Goal: Find specific page/section

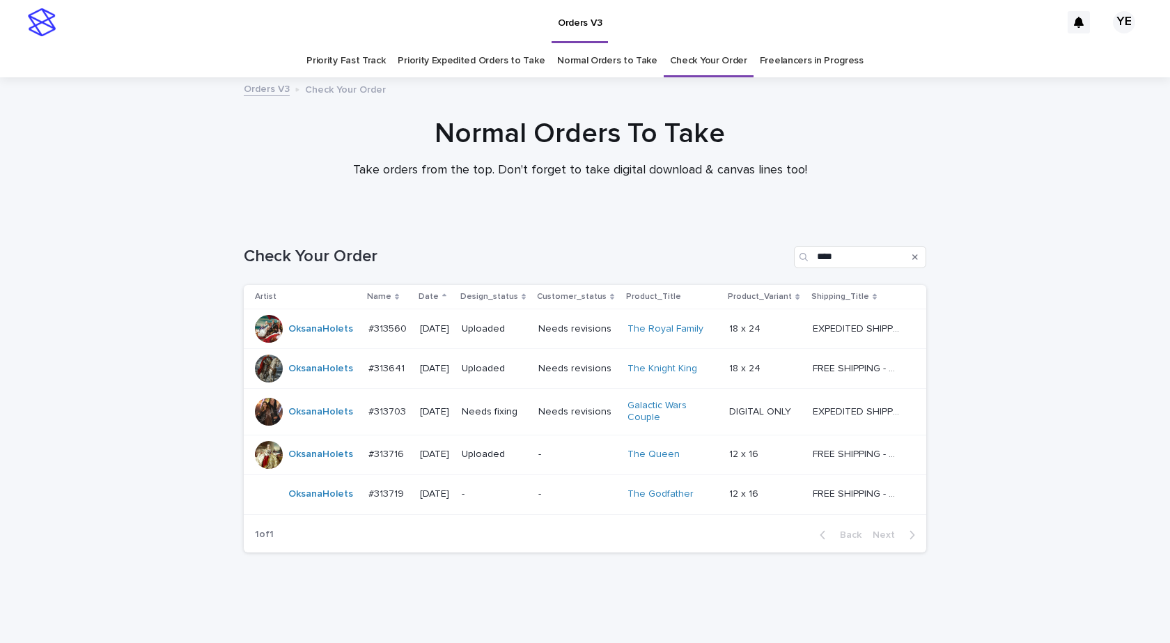
scroll to position [30, 0]
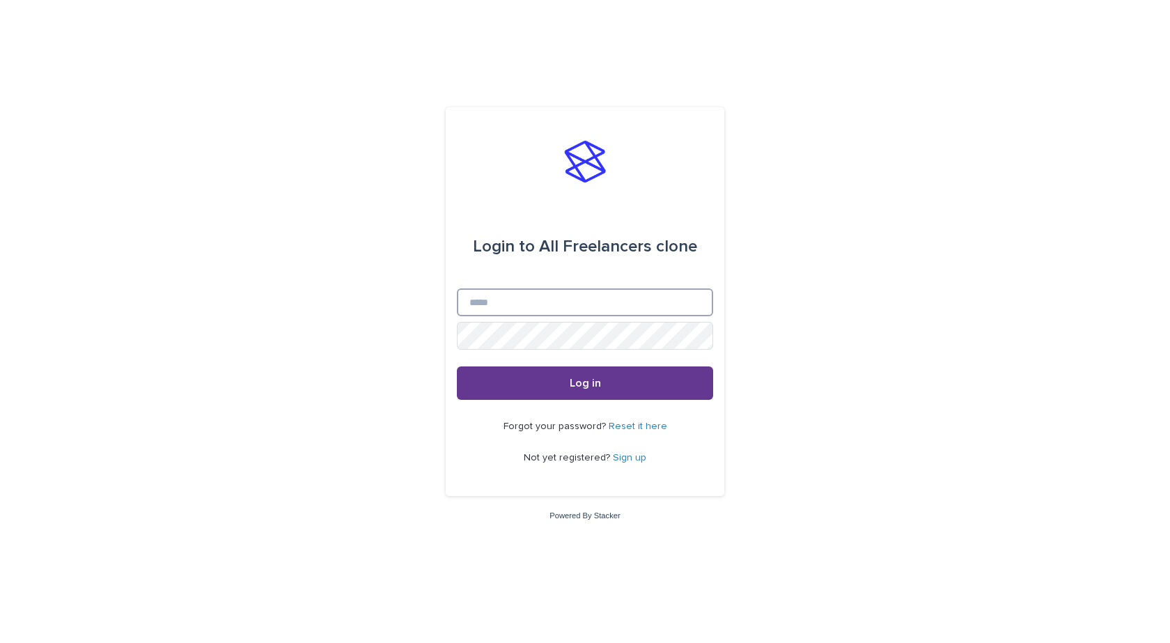
type input "**********"
click at [550, 389] on button "Log in" at bounding box center [585, 382] width 256 height 33
